Goal: Task Accomplishment & Management: Complete application form

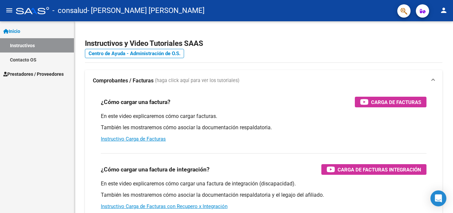
click at [19, 31] on span "Inicio" at bounding box center [11, 31] width 17 height 7
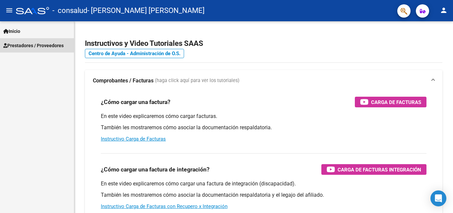
click at [22, 46] on span "Prestadores / Proveedores" at bounding box center [33, 45] width 60 height 7
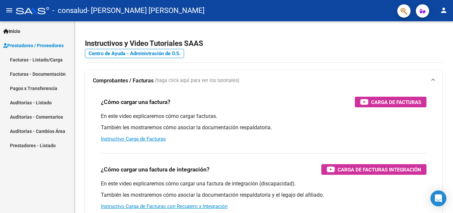
click at [41, 64] on link "Facturas - Listado/Carga" at bounding box center [37, 59] width 74 height 14
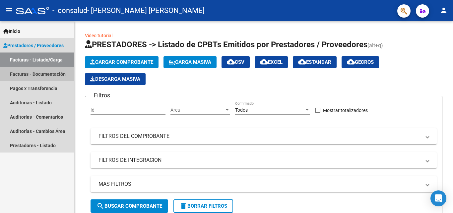
click at [61, 75] on link "Facturas - Documentación" at bounding box center [37, 74] width 74 height 14
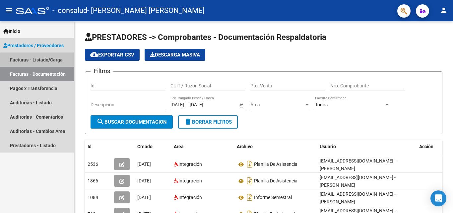
click at [57, 60] on link "Facturas - Listado/Carga" at bounding box center [37, 59] width 74 height 14
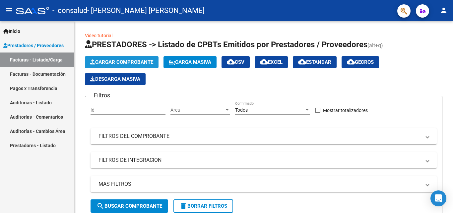
click at [94, 63] on icon "button" at bounding box center [92, 61] width 5 height 5
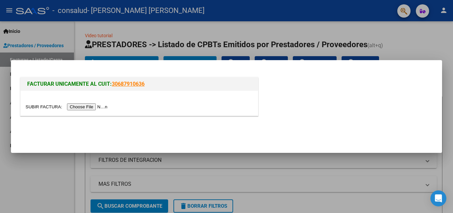
click at [98, 106] on input "file" at bounding box center [68, 106] width 84 height 7
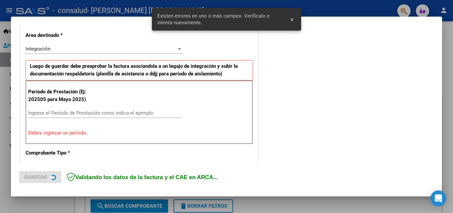
scroll to position [162, 0]
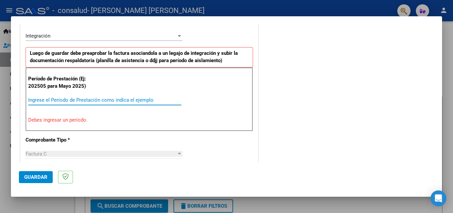
click at [62, 102] on input "Ingrese el Período de Prestación como indica el ejemplo" at bounding box center [104, 100] width 153 height 6
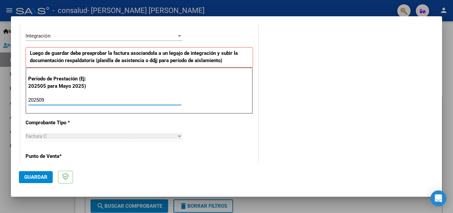
type input "202509"
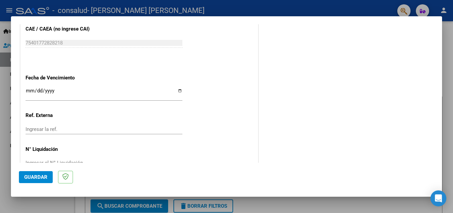
scroll to position [445, 0]
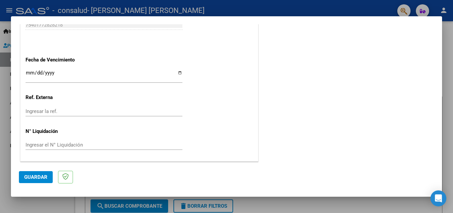
click at [39, 178] on span "Guardar" at bounding box center [35, 177] width 23 height 6
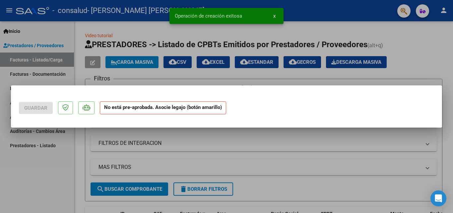
scroll to position [0, 0]
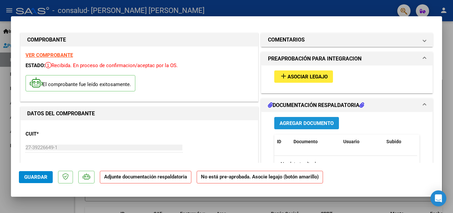
click at [287, 123] on span "Agregar Documento" at bounding box center [307, 123] width 54 height 6
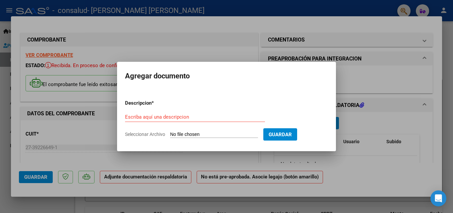
click at [217, 132] on input "Seleccionar Archivo" at bounding box center [214, 134] width 88 height 6
type input "C:\fakepath\PLANILLA DE ASISTENCIA 092025.pdf"
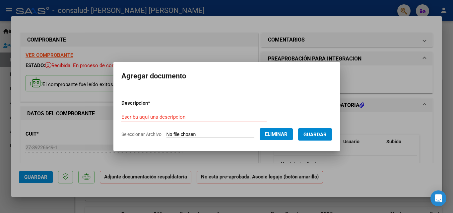
click at [182, 117] on input "Escriba aquí una descripcion" at bounding box center [193, 117] width 145 height 6
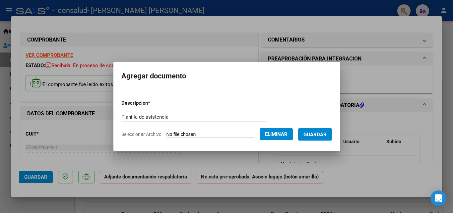
type input "Planilla de asistencia"
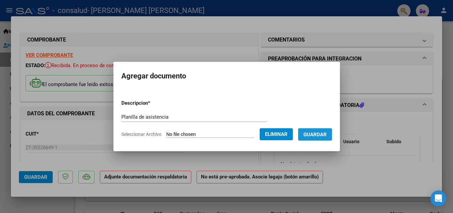
click at [321, 134] on span "Guardar" at bounding box center [314, 134] width 23 height 6
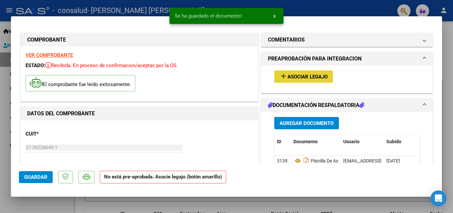
click at [309, 81] on button "add Asociar Legajo" at bounding box center [303, 76] width 59 height 12
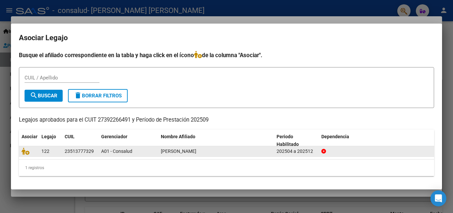
click at [196, 152] on span "[PERSON_NAME]" at bounding box center [178, 150] width 35 height 5
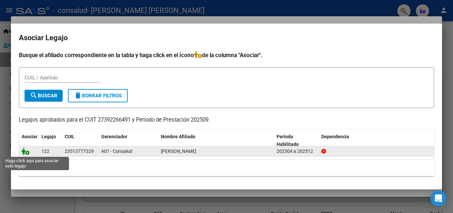
click at [27, 152] on icon at bounding box center [26, 150] width 8 height 7
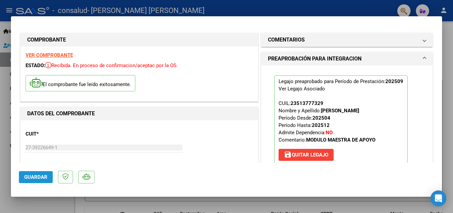
click at [42, 179] on span "Guardar" at bounding box center [35, 177] width 23 height 6
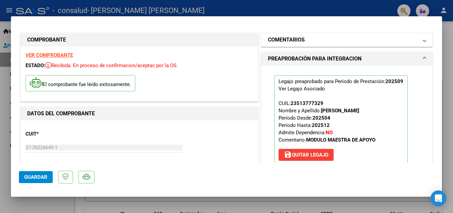
click at [423, 38] on span at bounding box center [424, 40] width 3 height 8
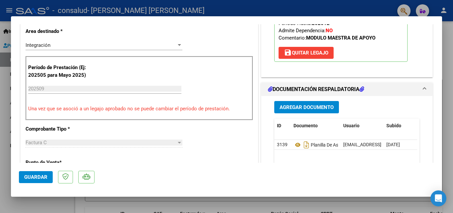
scroll to position [232, 0]
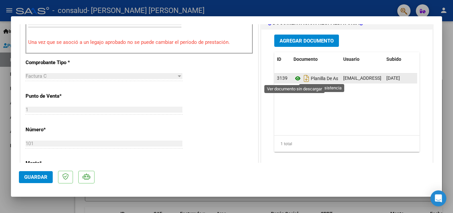
click at [296, 78] on icon at bounding box center [297, 78] width 9 height 8
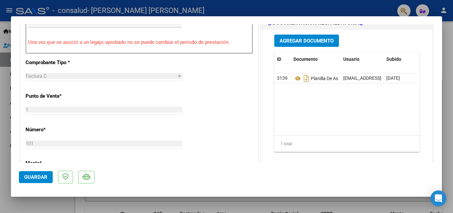
click at [448, 45] on div at bounding box center [226, 106] width 453 height 213
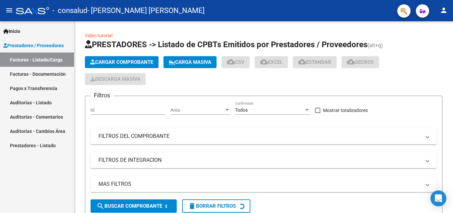
click at [38, 74] on link "Facturas - Documentación" at bounding box center [37, 74] width 74 height 14
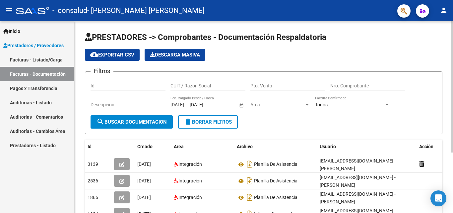
scroll to position [88, 0]
